Goal: Transaction & Acquisition: Obtain resource

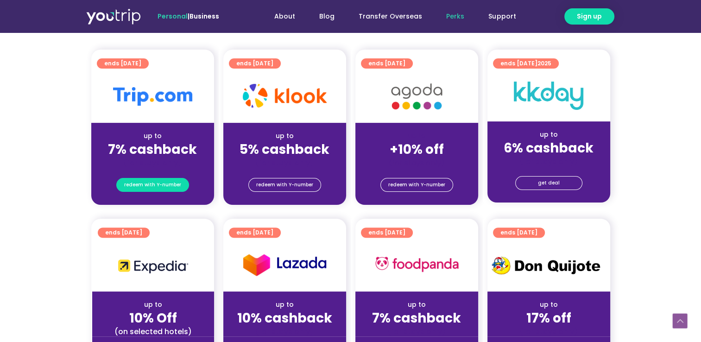
click at [158, 184] on span "redeem with Y-number" at bounding box center [152, 184] width 57 height 13
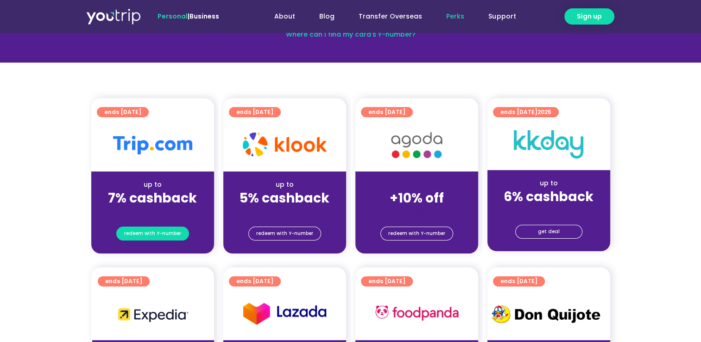
scroll to position [102, 0]
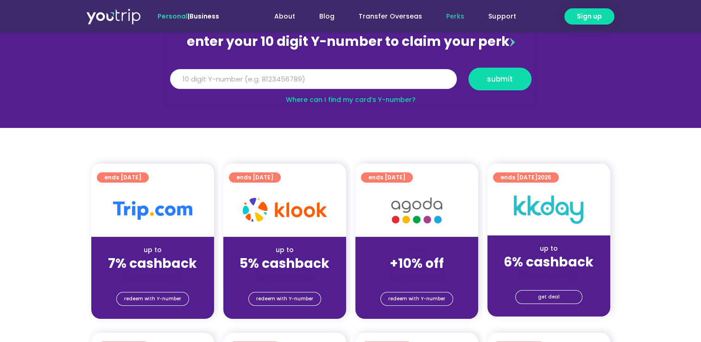
click at [215, 82] on input "Y Number" at bounding box center [313, 79] width 287 height 20
type input "8163508537"
click at [503, 77] on span "submit" at bounding box center [500, 78] width 26 height 7
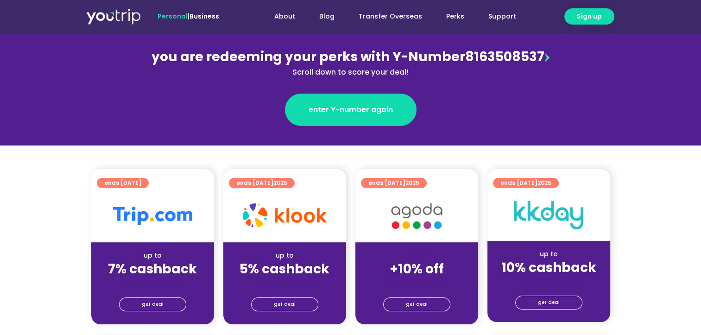
scroll to position [123, 0]
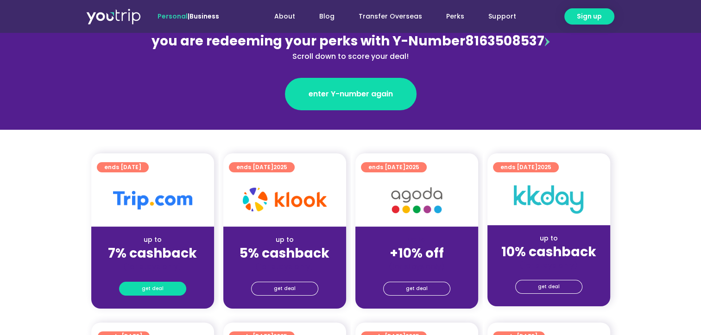
click at [144, 287] on span "get deal" at bounding box center [153, 288] width 22 height 13
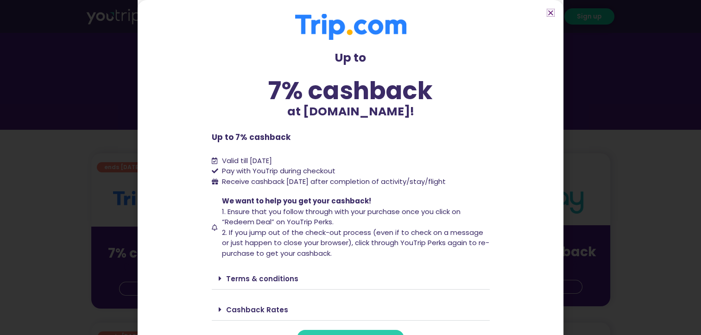
scroll to position [18, 0]
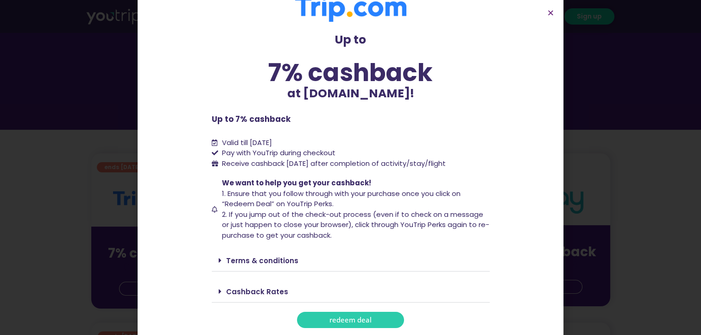
click at [361, 319] on span "redeem deal" at bounding box center [350, 319] width 42 height 7
